Goal: Navigation & Orientation: Find specific page/section

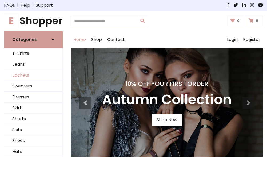
click at [33, 76] on link "Jackets" at bounding box center [33, 75] width 58 height 11
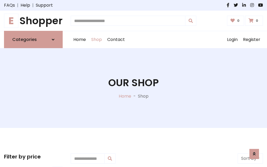
scroll to position [241, 0]
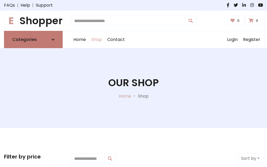
click at [33, 40] on h6 "Categories" at bounding box center [24, 39] width 24 height 5
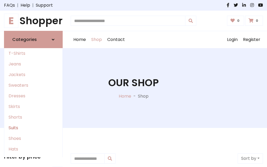
click at [33, 128] on link "Suits" at bounding box center [33, 128] width 58 height 11
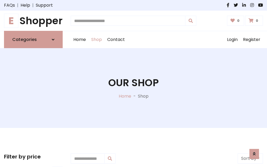
scroll to position [385, 0]
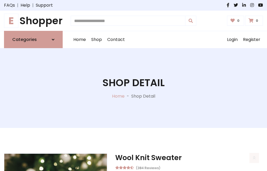
scroll to position [498, 0]
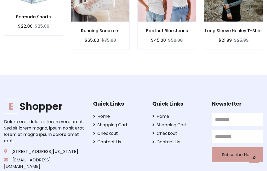
scroll to position [497, 0]
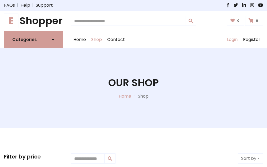
click at [232, 40] on link "Login" at bounding box center [232, 39] width 16 height 17
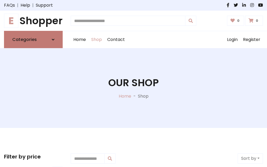
click at [53, 40] on icon at bounding box center [53, 40] width 3 height 4
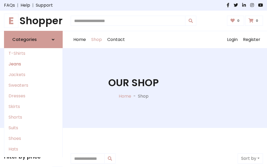
click at [33, 64] on link "Jeans" at bounding box center [33, 64] width 58 height 11
